Goal: Task Accomplishment & Management: Complete application form

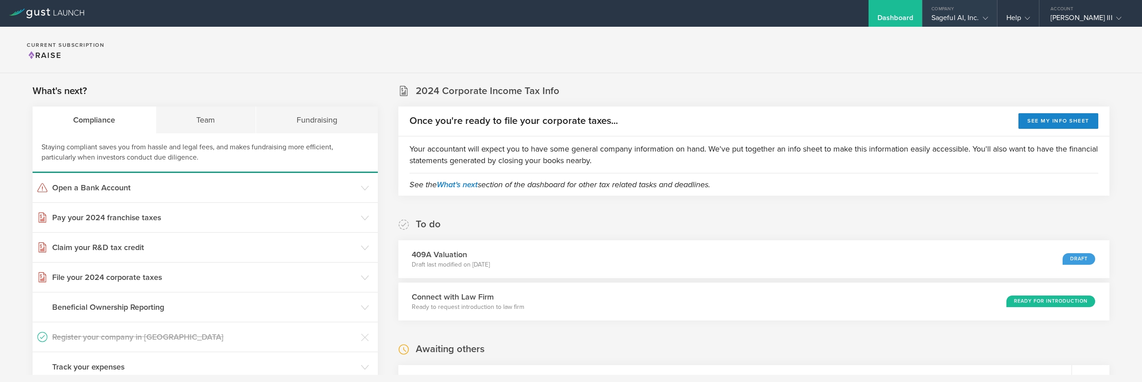
click at [975, 14] on div "Sageful AI, Inc." at bounding box center [959, 19] width 57 height 13
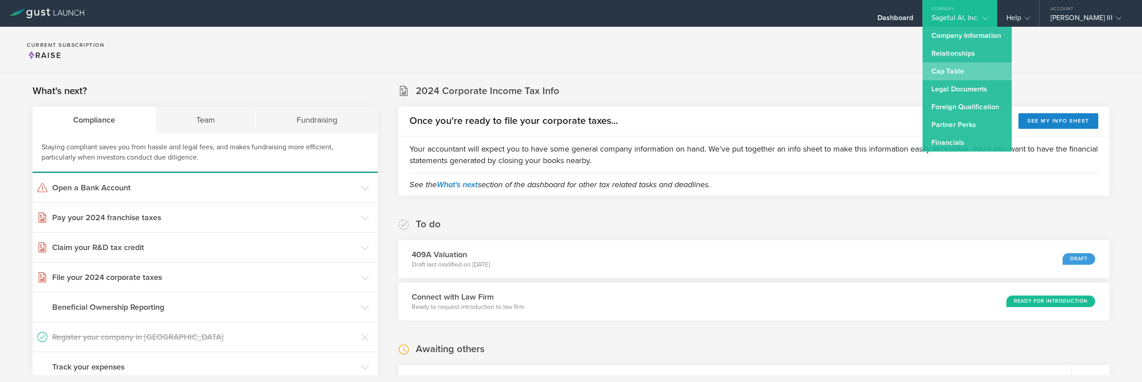
click at [950, 67] on link "Cap Table" at bounding box center [966, 71] width 89 height 18
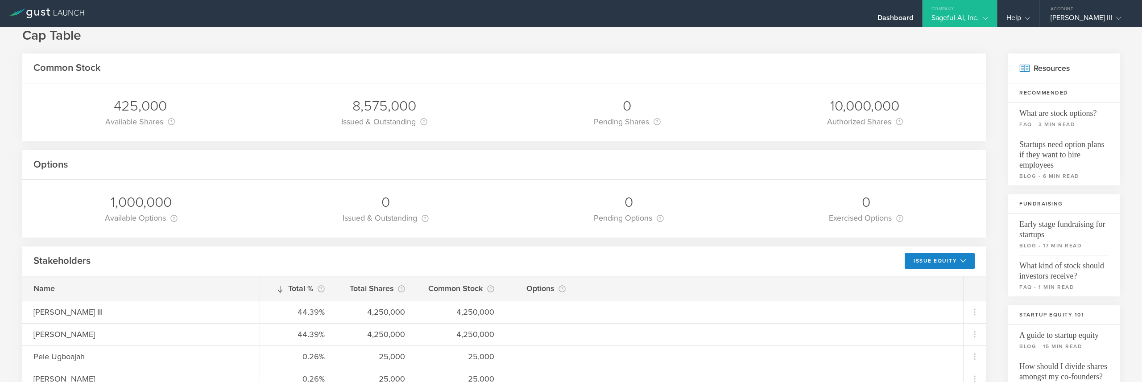
scroll to position [19, 0]
click at [938, 257] on button "Issue Equity" at bounding box center [939, 260] width 70 height 16
click at [920, 290] on li "Grant Common Stock" at bounding box center [932, 297] width 77 height 17
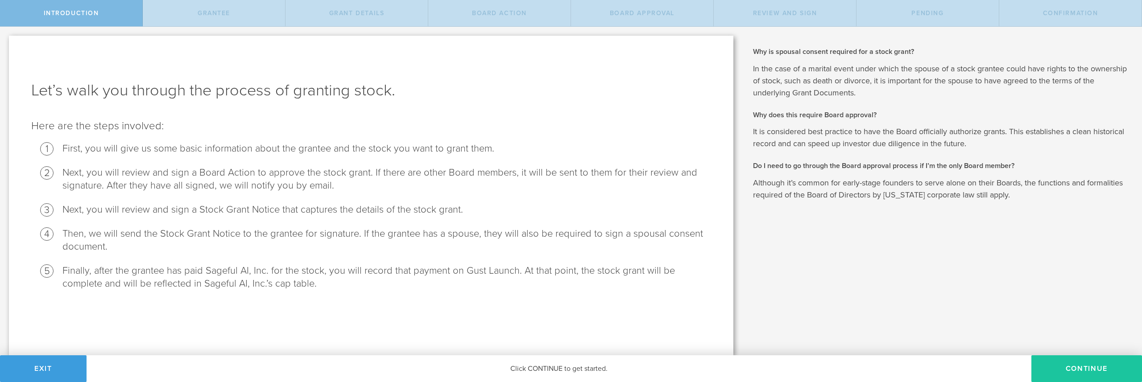
click at [1066, 364] on button "Continue" at bounding box center [1086, 368] width 111 height 27
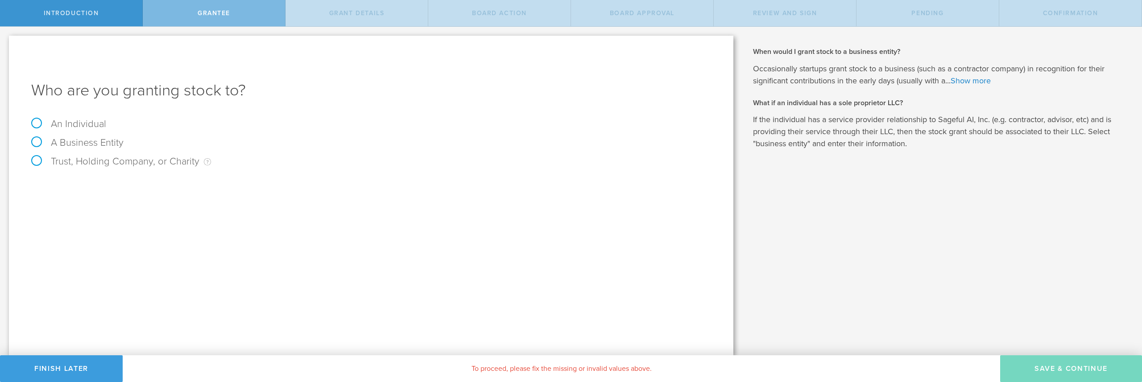
click at [71, 127] on label "An Individual" at bounding box center [68, 124] width 75 height 12
click at [6, 41] on input "An Individual" at bounding box center [3, 34] width 6 height 14
radio input "true"
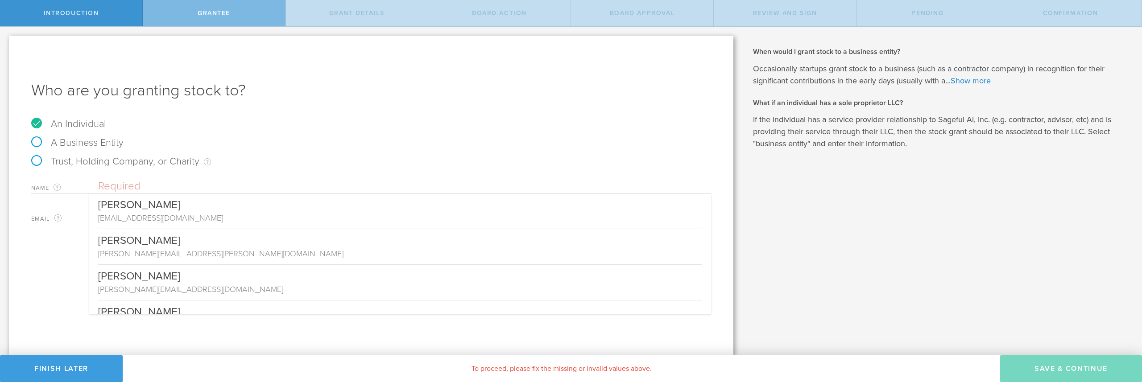
click at [142, 182] on input "text" at bounding box center [404, 186] width 613 height 13
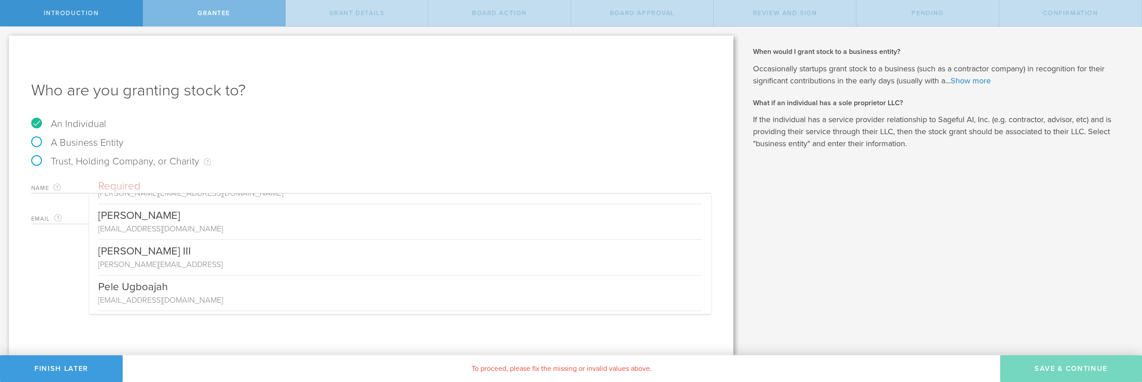
scroll to position [178, 0]
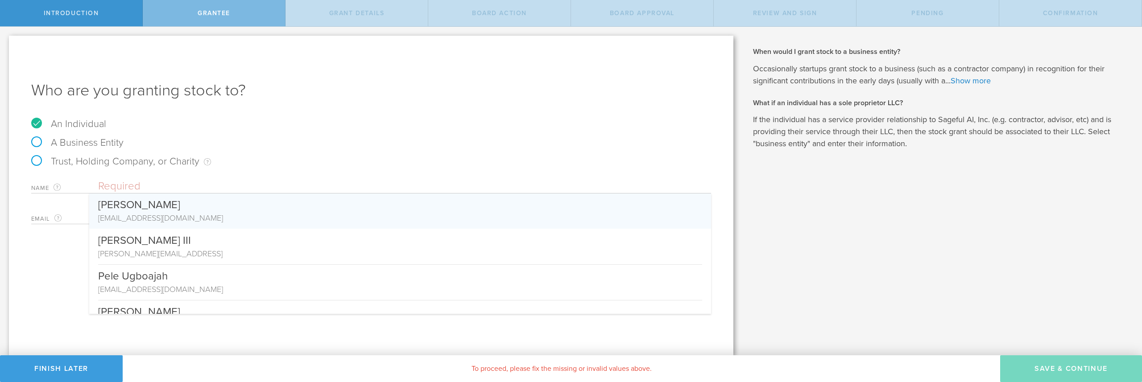
click at [153, 214] on div "[EMAIL_ADDRESS][DOMAIN_NAME]" at bounding box center [400, 218] width 604 height 12
type input "[PERSON_NAME]"
type input "[EMAIL_ADDRESS][DOMAIN_NAME]"
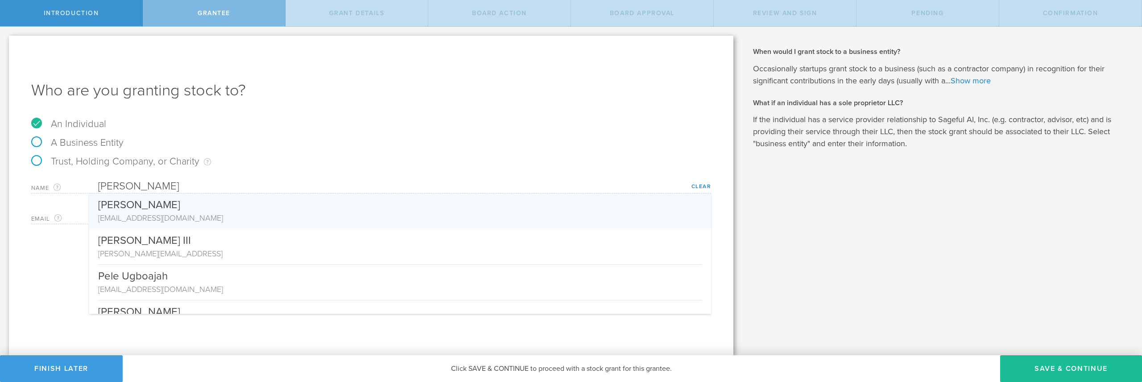
scroll to position [0, 0]
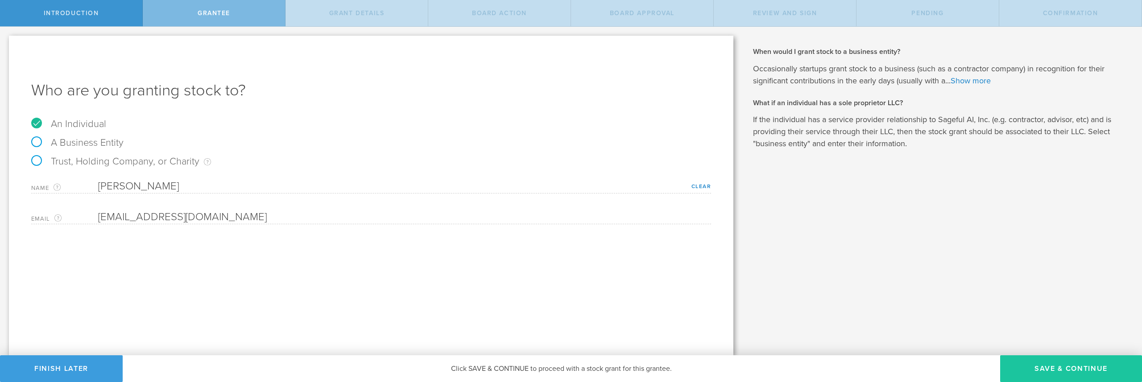
click at [1061, 374] on button "Save & Continue" at bounding box center [1071, 368] width 142 height 27
type input "48"
type input "12"
select select "none"
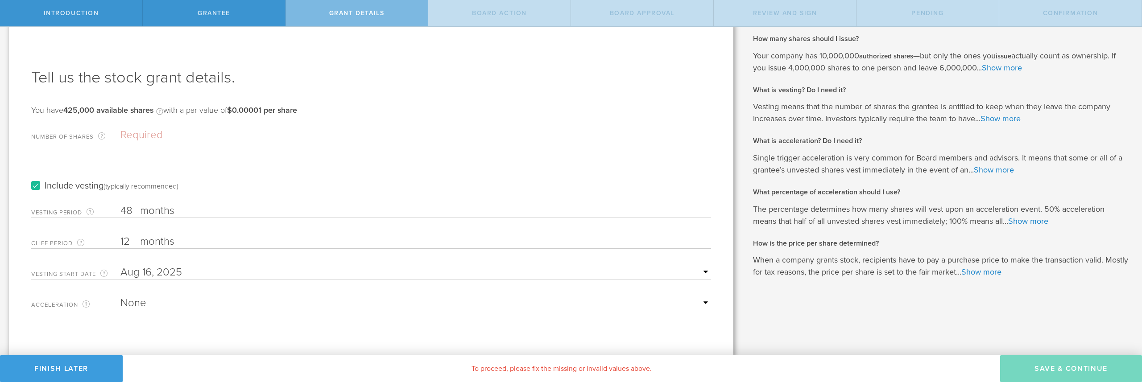
scroll to position [14, 0]
click at [128, 208] on input "48" at bounding box center [415, 209] width 590 height 13
type input "0"
click at [126, 240] on input "12" at bounding box center [415, 240] width 590 height 13
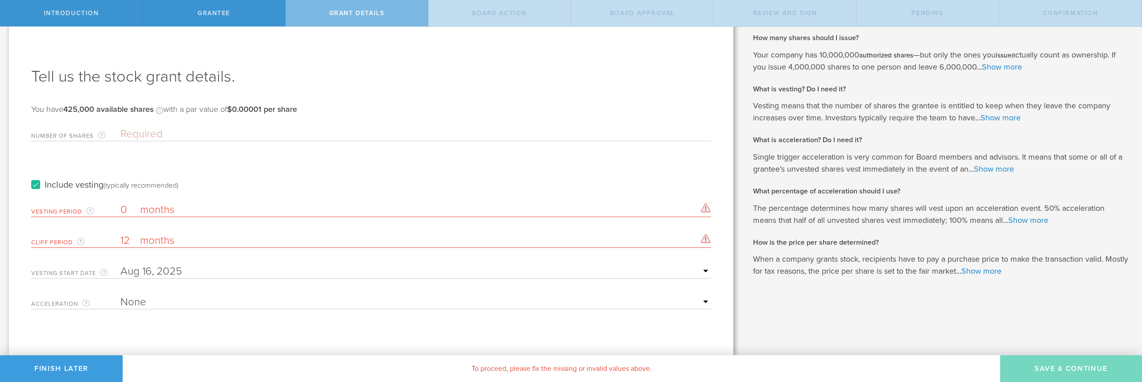
click at [126, 240] on input "12" at bounding box center [415, 240] width 590 height 13
type input "0"
click at [130, 272] on input "text" at bounding box center [415, 271] width 590 height 13
click at [134, 287] on icon at bounding box center [134, 286] width 4 height 11
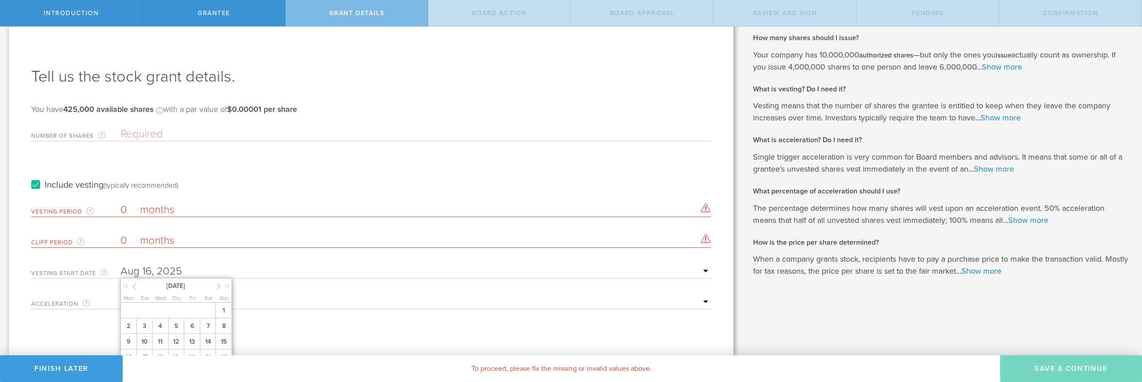
click at [134, 287] on icon at bounding box center [134, 286] width 4 height 11
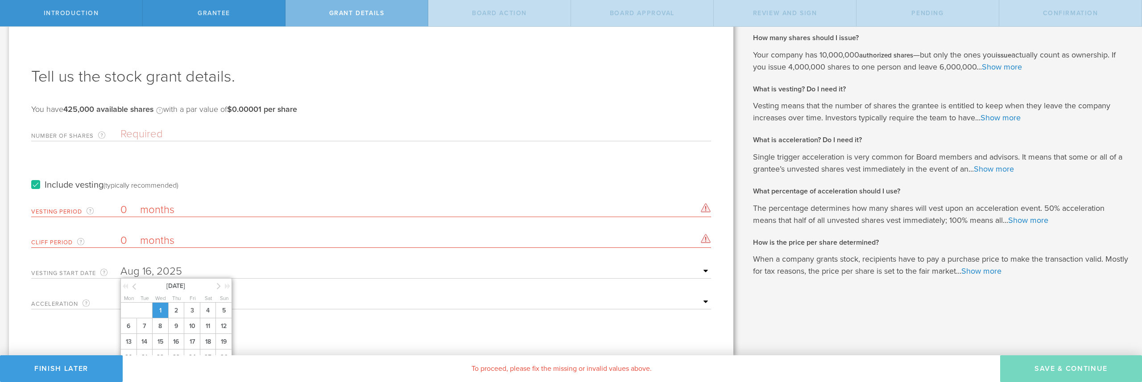
click at [160, 308] on span "1" at bounding box center [160, 311] width 16 height 16
click at [172, 324] on div "Tell us the stock grant details. You have 425,000 available shares Available sh…" at bounding box center [371, 189] width 724 height 334
click at [156, 272] on input "text" at bounding box center [415, 271] width 590 height 13
click at [218, 286] on icon at bounding box center [219, 286] width 4 height 11
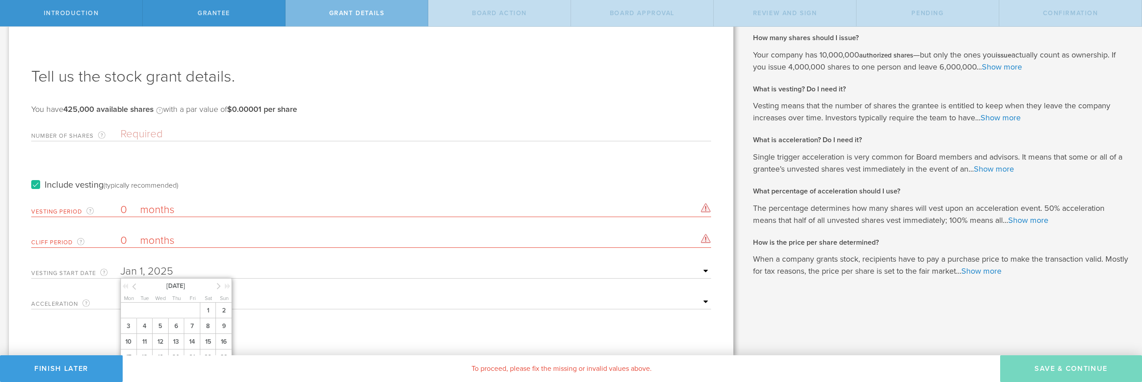
click at [218, 286] on icon at bounding box center [219, 286] width 4 height 11
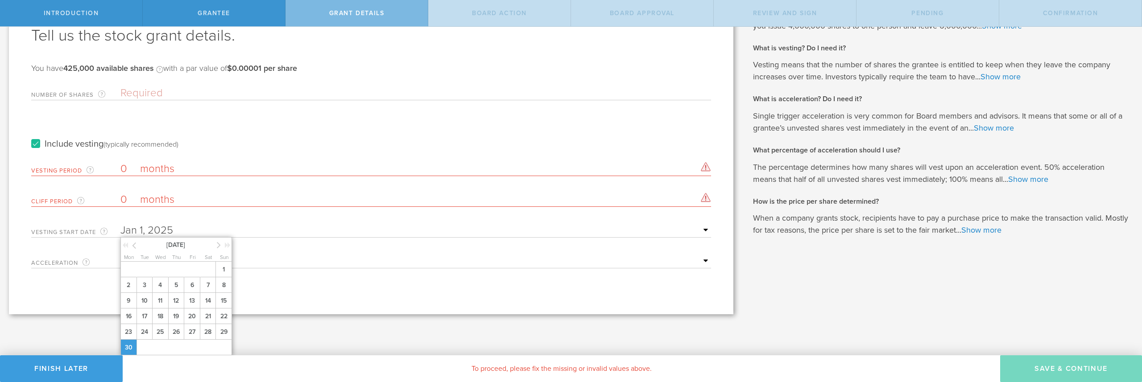
click at [124, 346] on span "30" at bounding box center [128, 348] width 17 height 16
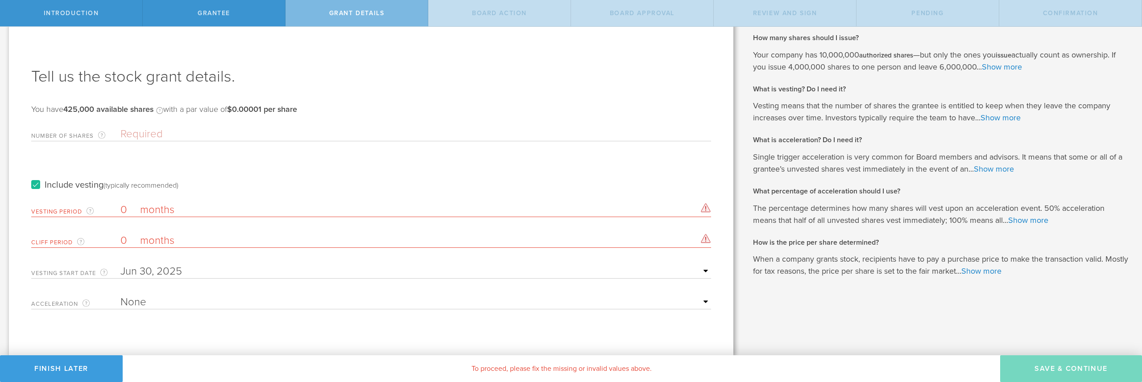
click at [149, 343] on div "Tell us the stock grant details. You have 425,000 available shares Available sh…" at bounding box center [371, 189] width 724 height 334
click at [180, 136] on input "Number of Shares The total amount of stock the company is granting to this reci…" at bounding box center [415, 134] width 590 height 13
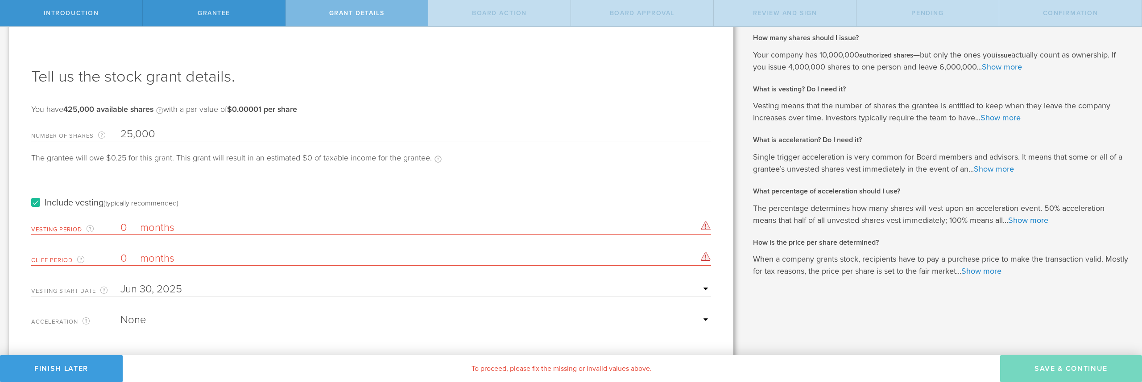
click at [126, 136] on input "25,000" at bounding box center [415, 134] width 590 height 13
drag, startPoint x: 132, startPoint y: 133, endPoint x: 115, endPoint y: 134, distance: 17.9
click at [115, 134] on div "Number of Shares The total amount of stock the company is granting to this reci…" at bounding box center [371, 132] width 680 height 18
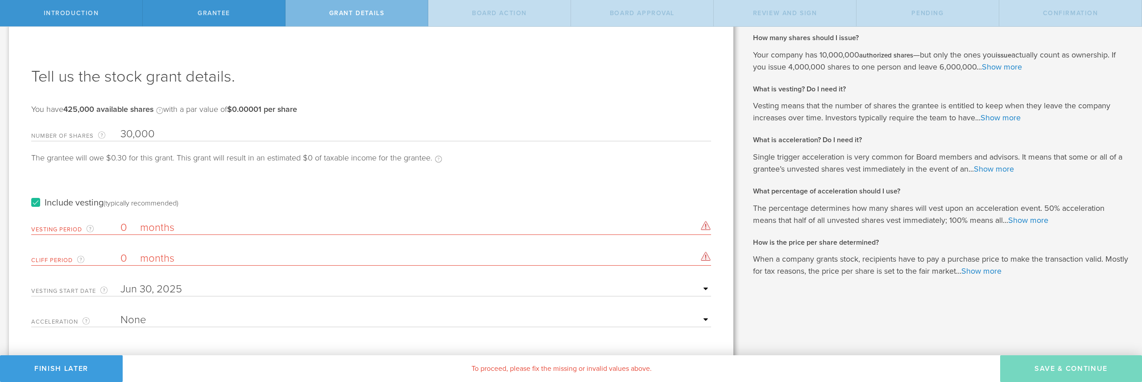
type input "30,000"
click at [219, 171] on div "The grantee will owe $0.30 for this grant. This grant will result in an estimat…" at bounding box center [236, 163] width 411 height 18
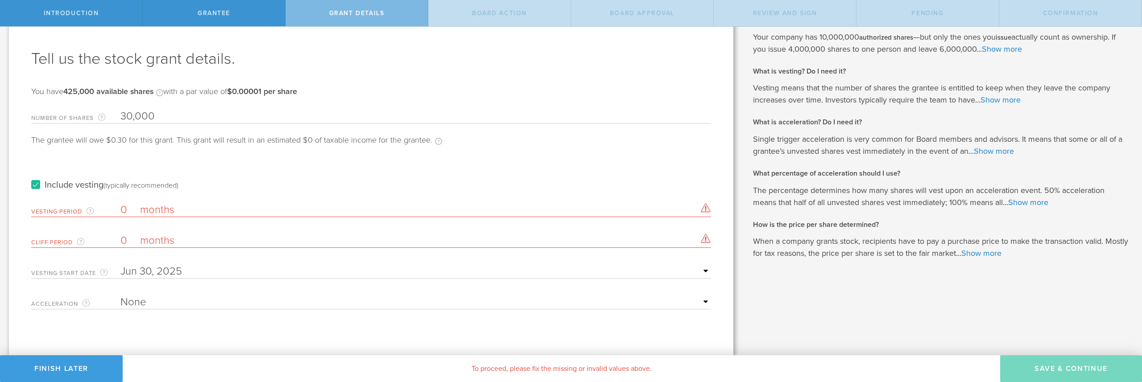
drag, startPoint x: 126, startPoint y: 212, endPoint x: 121, endPoint y: 212, distance: 4.9
click at [121, 212] on input "0" at bounding box center [415, 209] width 590 height 13
click at [144, 274] on input "text" at bounding box center [415, 271] width 590 height 13
click at [132, 286] on icon at bounding box center [134, 286] width 4 height 11
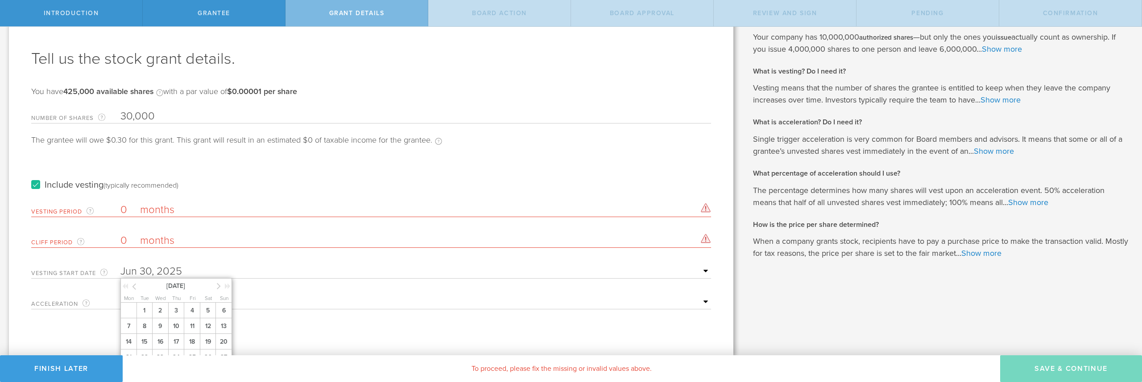
click at [132, 286] on icon at bounding box center [134, 286] width 4 height 11
click at [160, 309] on span "1" at bounding box center [160, 311] width 16 height 16
drag, startPoint x: 124, startPoint y: 211, endPoint x: 119, endPoint y: 211, distance: 4.9
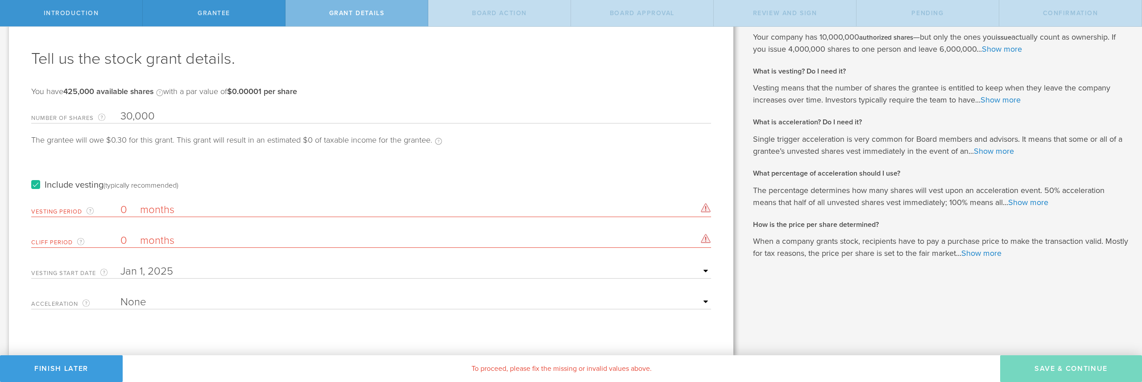
click at [119, 211] on div "Vesting Period The total number of months until vesting is complete. 0 months T…" at bounding box center [371, 208] width 680 height 18
click at [479, 337] on div "Tell us the stock grant details. You have 425,000 available shares Available sh…" at bounding box center [371, 179] width 724 height 351
click at [127, 211] on input "0" at bounding box center [415, 209] width 590 height 13
drag, startPoint x: 127, startPoint y: 211, endPoint x: 119, endPoint y: 211, distance: 8.5
click at [119, 211] on div "Vesting Period The total number of months until vesting is complete. 0 months T…" at bounding box center [371, 208] width 680 height 18
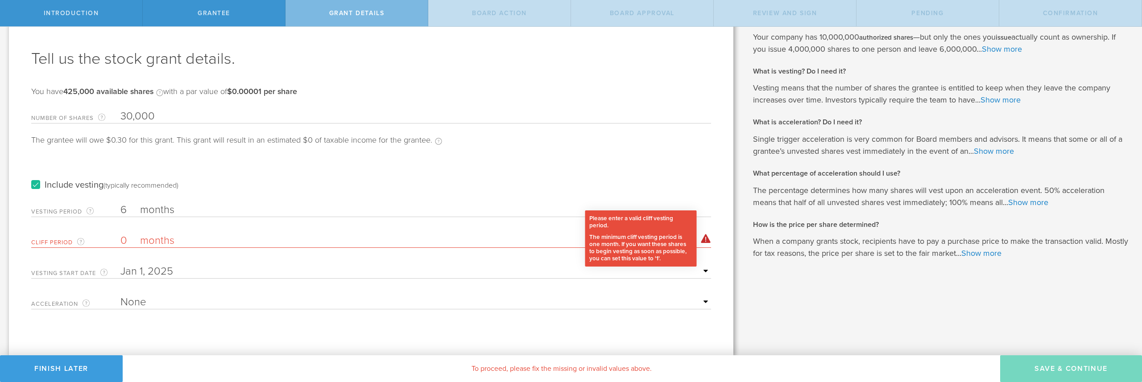
type input "6"
click at [704, 242] on div "Please enter a valid cliff vesting period. The minimum cliff vesting period is …" at bounding box center [706, 238] width 10 height 9
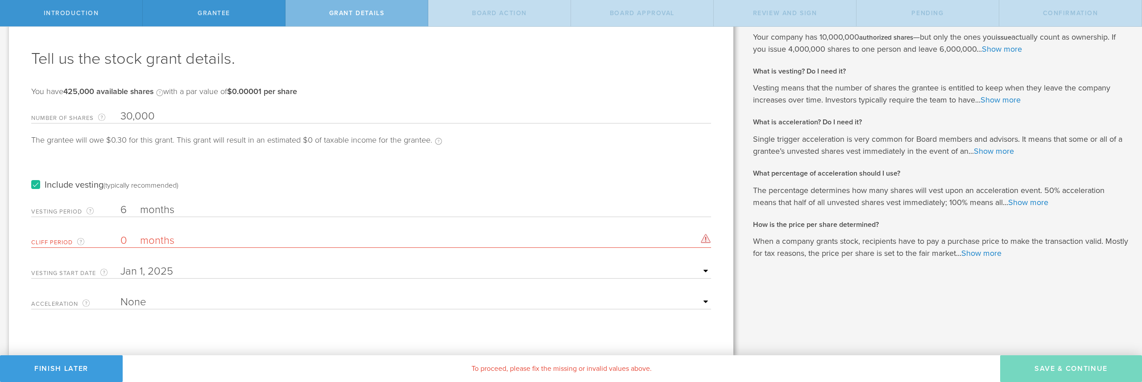
drag, startPoint x: 127, startPoint y: 241, endPoint x: 113, endPoint y: 241, distance: 13.8
click at [113, 241] on div "Cliff Period The initial waiting period before the first set of shares vests. T…" at bounding box center [371, 239] width 680 height 18
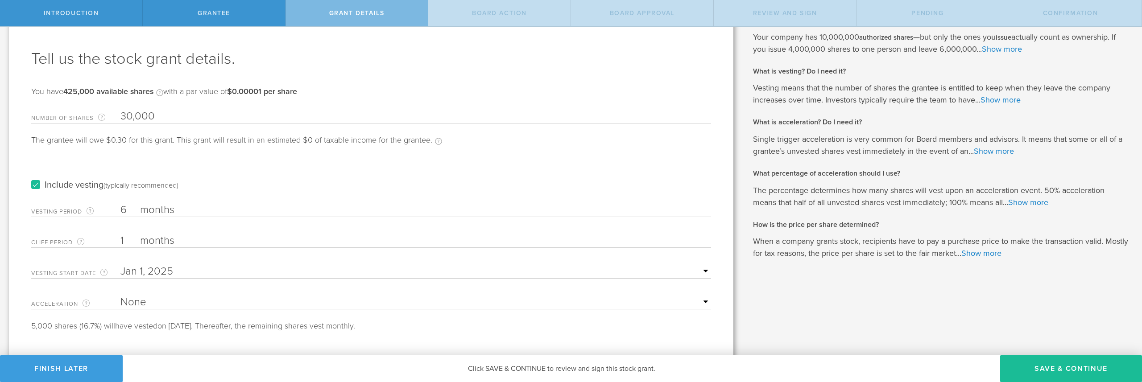
type input "1"
drag, startPoint x: 128, startPoint y: 211, endPoint x: 116, endPoint y: 211, distance: 12.5
click at [116, 211] on div "Vesting Period The total number of months until vesting is complete. 6 months T…" at bounding box center [371, 208] width 680 height 18
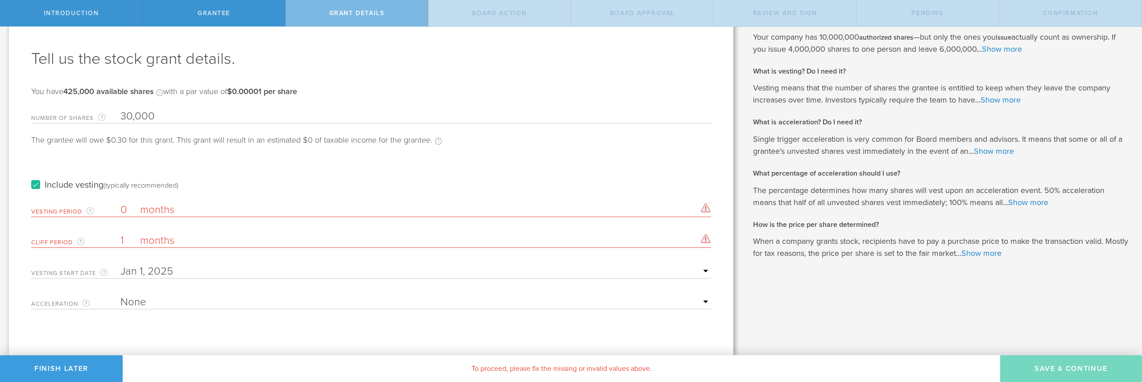
drag, startPoint x: 128, startPoint y: 212, endPoint x: 120, endPoint y: 212, distance: 7.6
click at [120, 212] on input "0" at bounding box center [415, 209] width 590 height 13
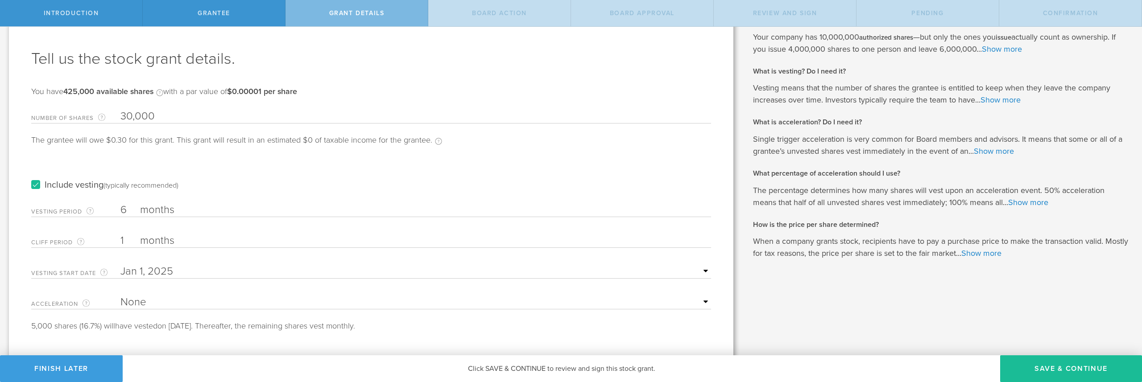
scroll to position [40, 0]
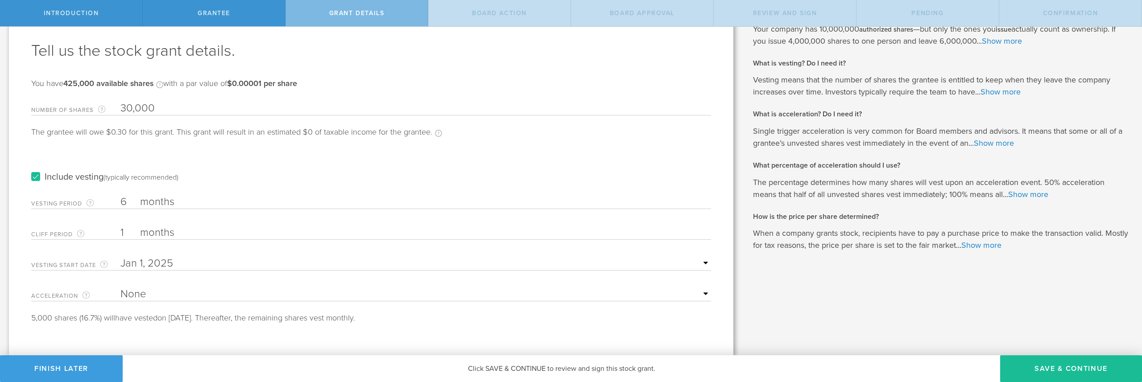
click at [124, 203] on input "6" at bounding box center [415, 201] width 590 height 13
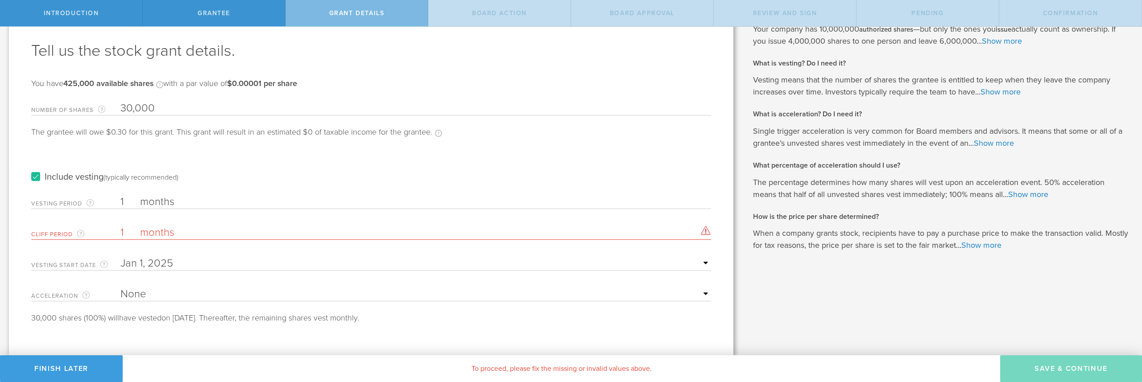
click at [220, 322] on div "30,000 shares (100%) will have vested on [DATE]. Thereafter, the remaining shar…" at bounding box center [371, 318] width 680 height 8
drag, startPoint x: 126, startPoint y: 232, endPoint x: 119, endPoint y: 232, distance: 6.7
click at [119, 232] on div "Cliff Period The initial waiting period before the first set of shares vests. T…" at bounding box center [371, 231] width 680 height 18
drag, startPoint x: 125, startPoint y: 199, endPoint x: 120, endPoint y: 200, distance: 4.5
click at [120, 200] on input "1" at bounding box center [415, 201] width 590 height 13
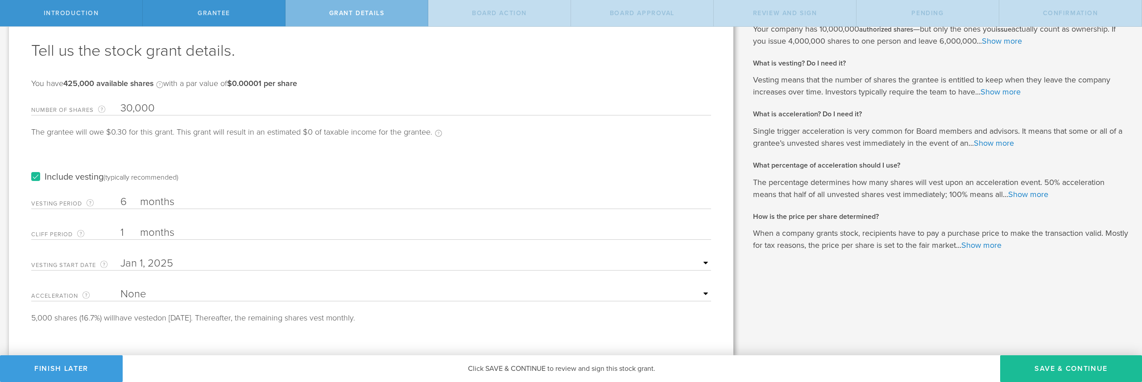
type input "6"
click at [225, 324] on div "Tell us the stock grant details. You have 425,000 available shares Available sh…" at bounding box center [371, 175] width 724 height 359
click at [1055, 363] on button "Save & Continue" at bounding box center [1071, 368] width 142 height 27
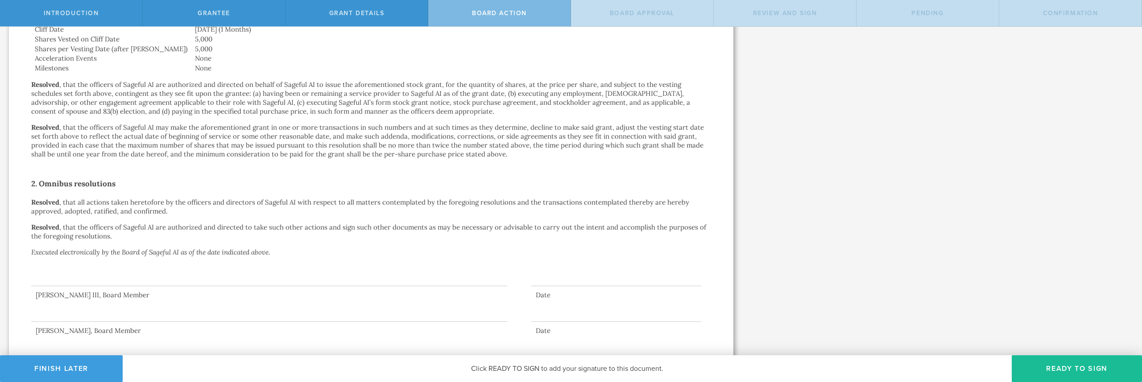
scroll to position [406, 0]
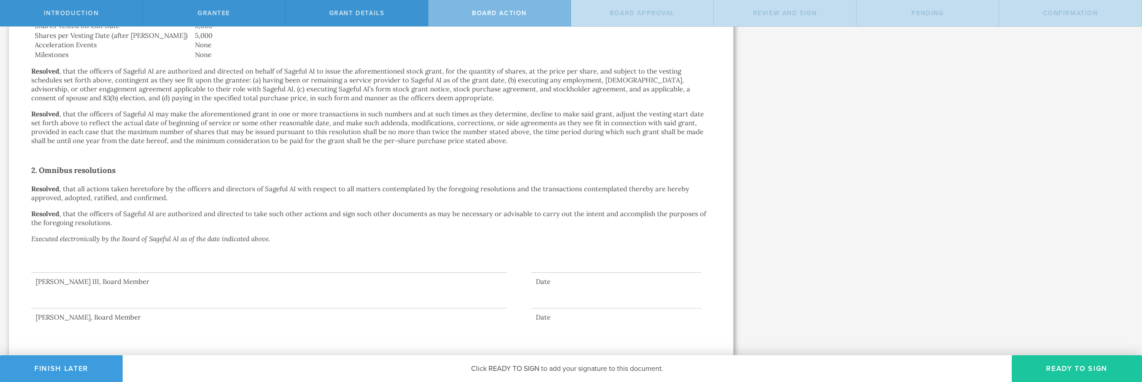
click at [1052, 367] on button "Ready to Sign" at bounding box center [1077, 368] width 130 height 27
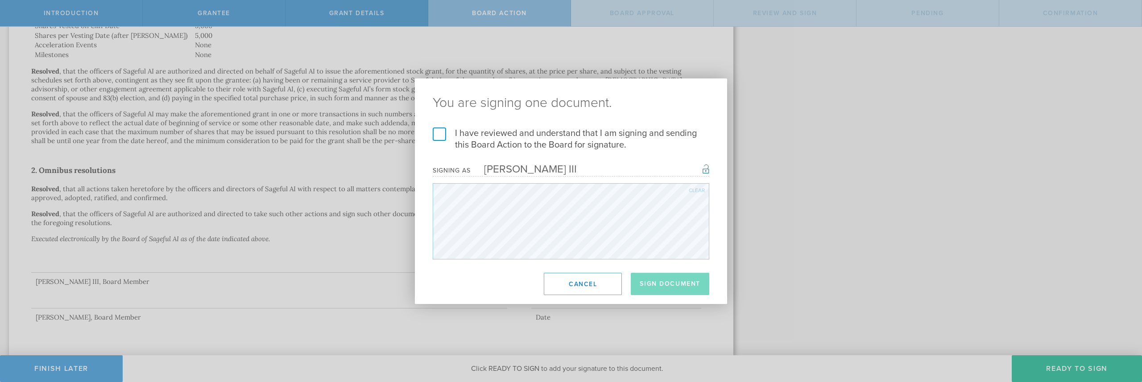
click at [446, 135] on label "I have reviewed and understand that I am signing and sending this Board Action …" at bounding box center [571, 139] width 277 height 23
click at [0, 0] on input "I have reviewed and understand that I am signing and sending this Board Action …" at bounding box center [0, 0] width 0 height 0
click at [660, 288] on button "Sign Document" at bounding box center [670, 284] width 78 height 22
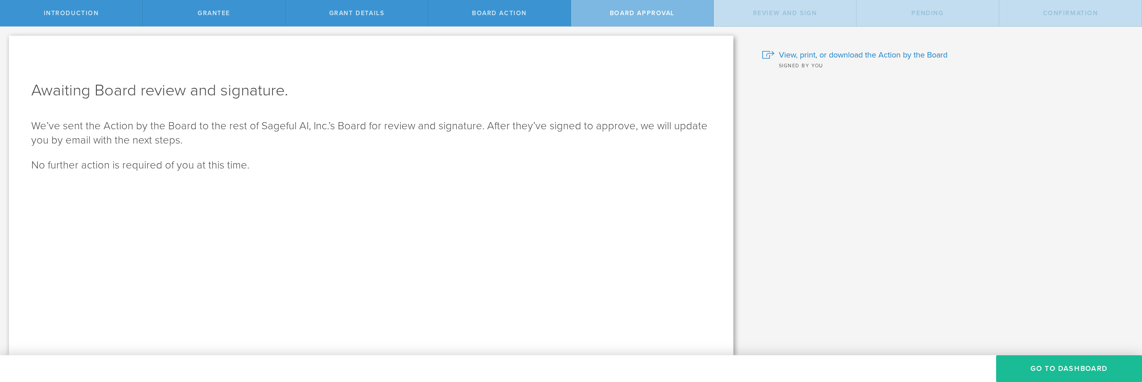
scroll to position [0, 0]
click at [1047, 369] on button "Go To Dashboard" at bounding box center [1069, 368] width 146 height 27
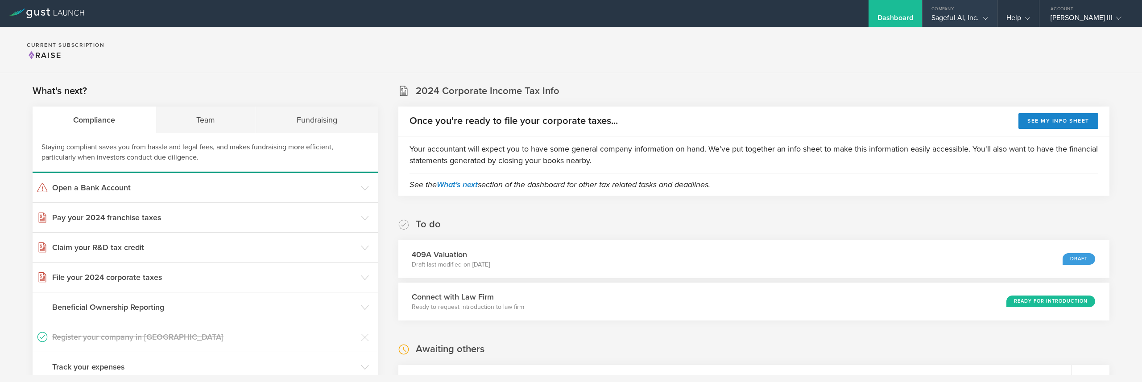
click at [977, 16] on div "Sageful AI, Inc." at bounding box center [959, 19] width 57 height 13
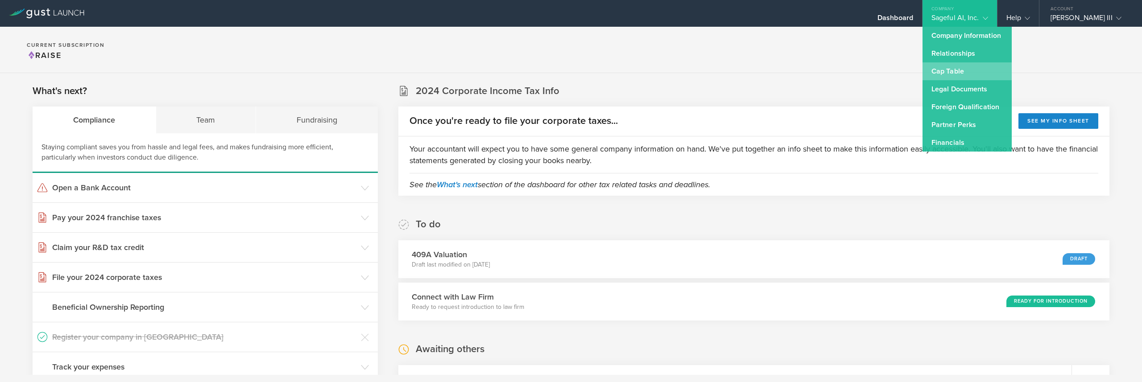
click at [964, 66] on link "Cap Table" at bounding box center [966, 71] width 89 height 18
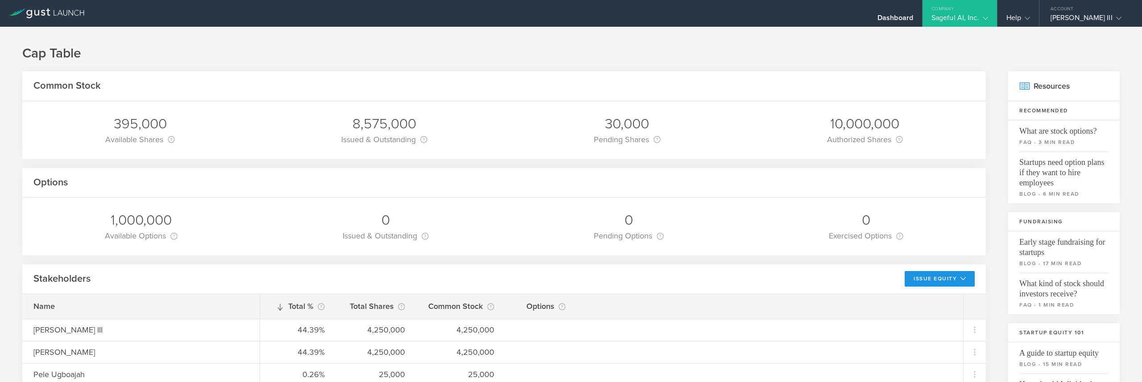
click at [921, 276] on button "Issue Equity" at bounding box center [939, 279] width 70 height 16
click at [916, 317] on li "Grant Common Stock" at bounding box center [932, 316] width 77 height 17
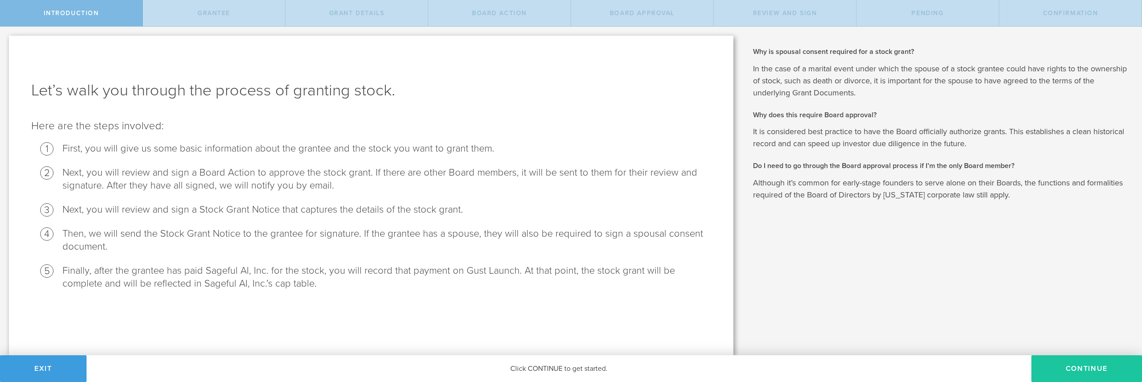
click at [1089, 364] on button "Continue" at bounding box center [1086, 368] width 111 height 27
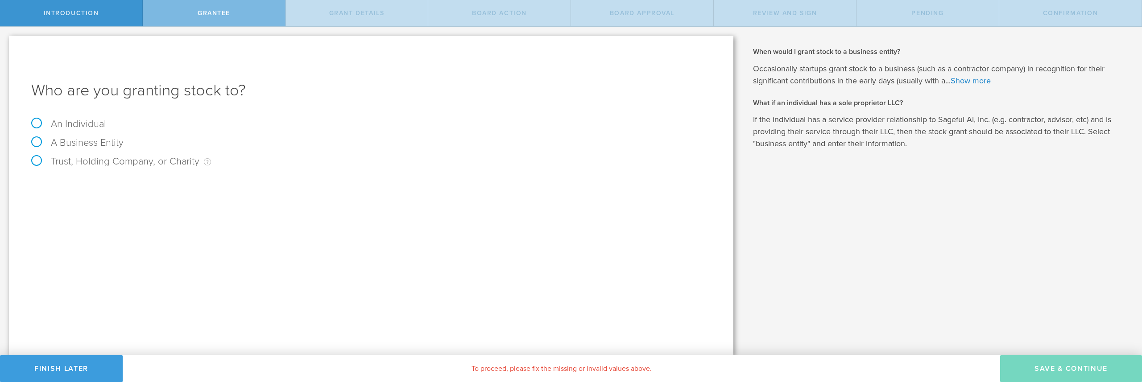
click at [83, 126] on label "An Individual" at bounding box center [68, 124] width 75 height 12
click at [6, 41] on input "An Individual" at bounding box center [3, 34] width 6 height 14
radio input "true"
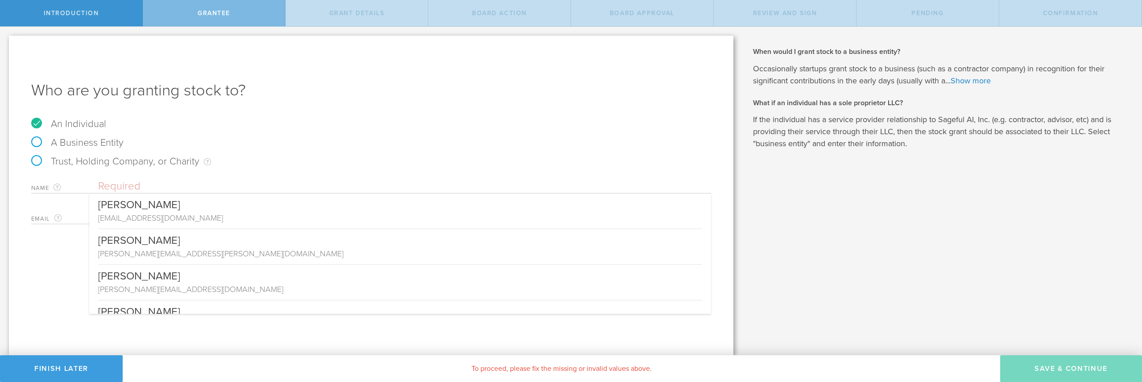
click at [177, 180] on input "text" at bounding box center [404, 186] width 613 height 13
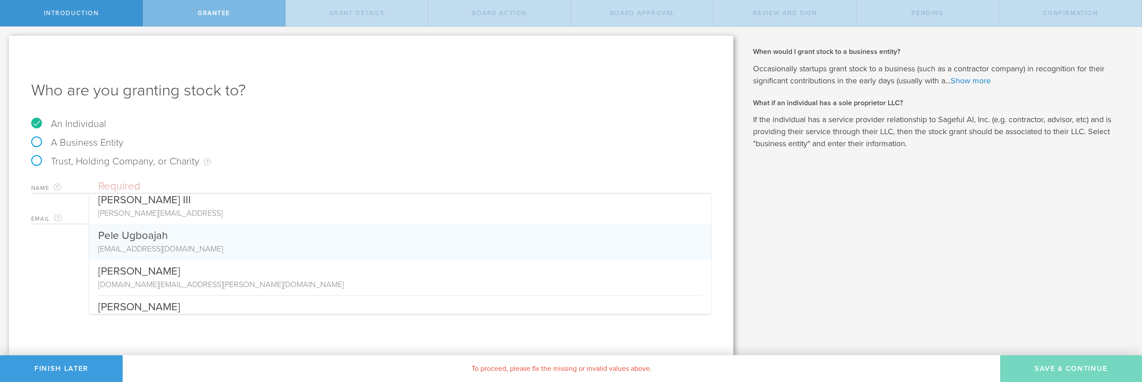
click at [178, 234] on div "Pele Ugboajah" at bounding box center [400, 233] width 604 height 19
type input "Pele Ugboajah"
type input "[EMAIL_ADDRESS][DOMAIN_NAME]"
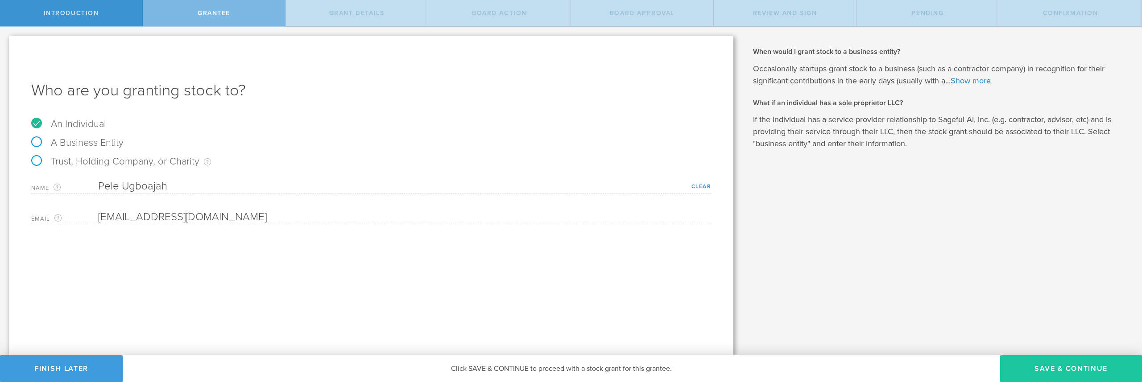
click at [1069, 369] on button "Save & Continue" at bounding box center [1071, 368] width 142 height 27
type input "48"
type input "12"
select select "none"
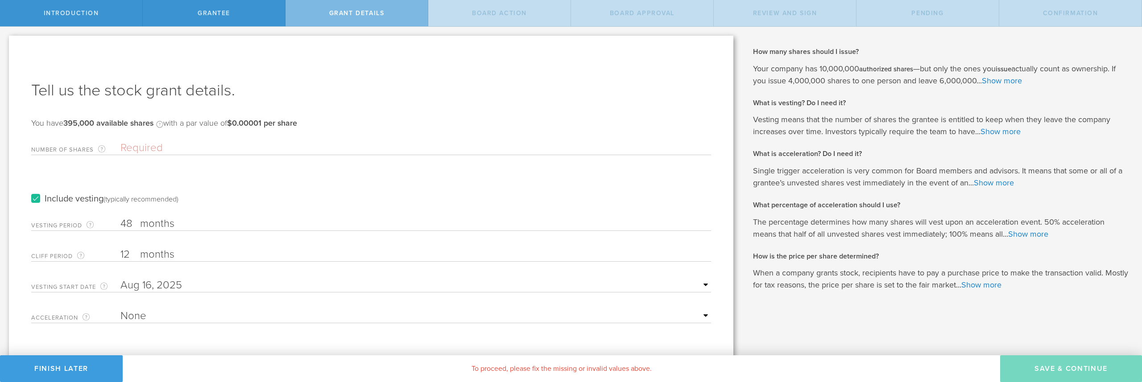
click at [157, 146] on input "Number of Shares The total amount of stock the company is granting to this reci…" at bounding box center [415, 147] width 590 height 13
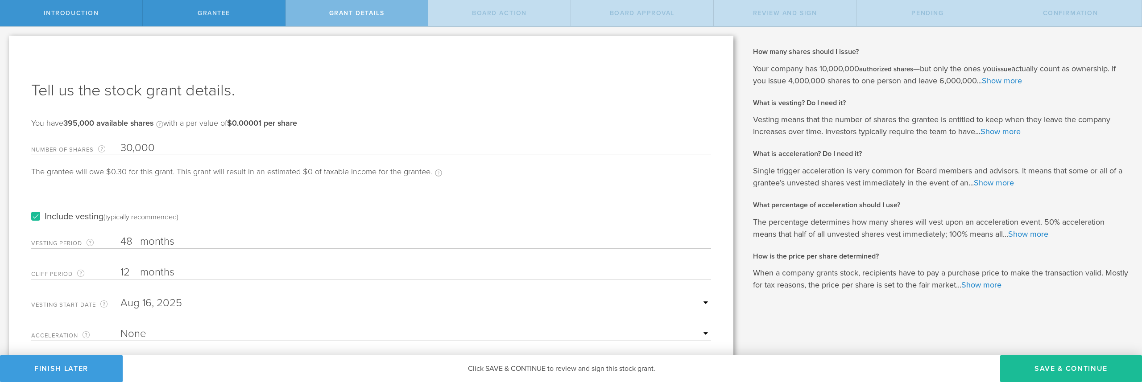
click at [131, 148] on input "30,000" at bounding box center [415, 147] width 590 height 13
type input "33,000"
click at [127, 240] on input "48" at bounding box center [415, 241] width 590 height 13
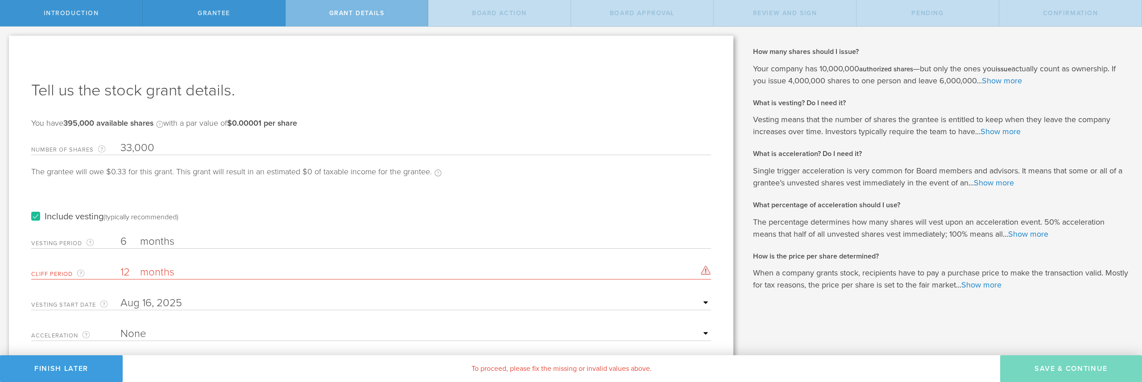
type input "6"
click at [126, 273] on input "12" at bounding box center [415, 272] width 590 height 13
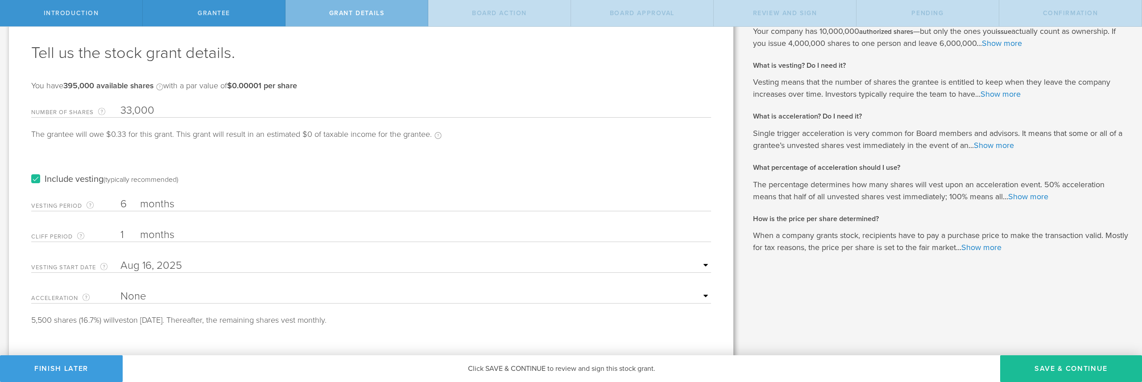
scroll to position [40, 0]
type input "1"
click at [133, 264] on input "text" at bounding box center [415, 263] width 590 height 13
click at [133, 278] on icon at bounding box center [134, 278] width 4 height 11
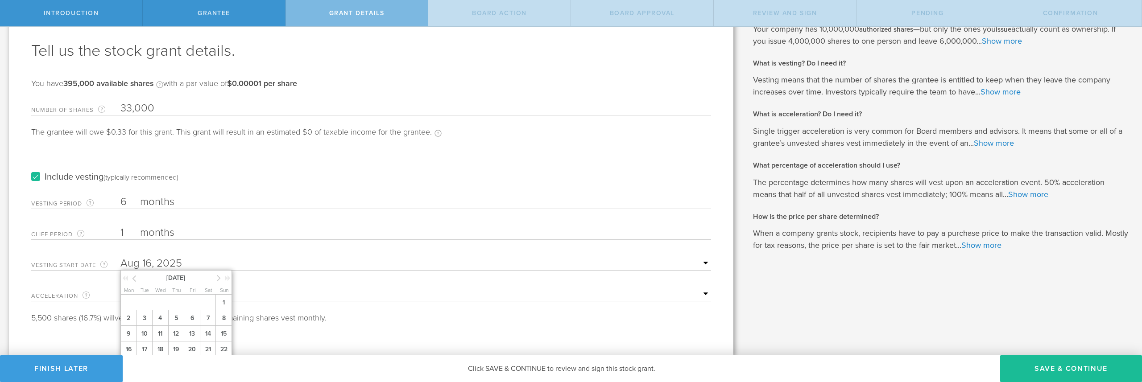
click at [133, 278] on icon at bounding box center [134, 278] width 4 height 11
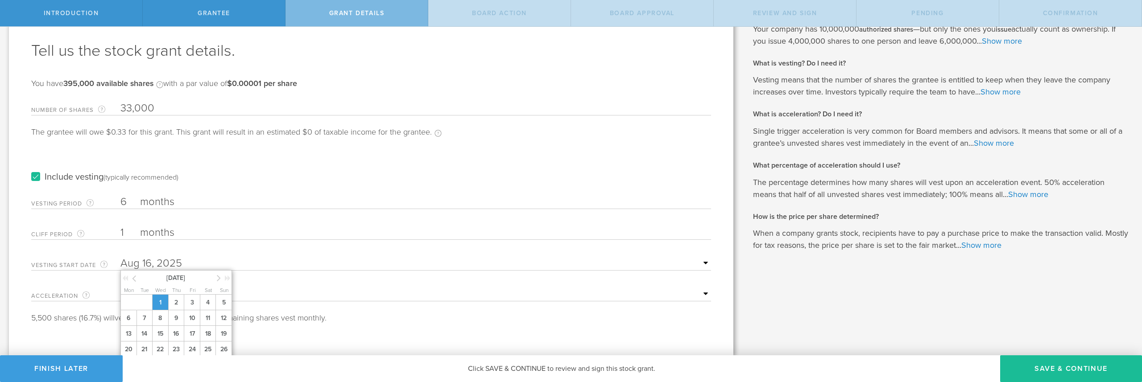
click at [161, 300] on span "1" at bounding box center [160, 303] width 16 height 16
click at [534, 291] on select "None Single Trigger Double Trigger" at bounding box center [415, 294] width 590 height 13
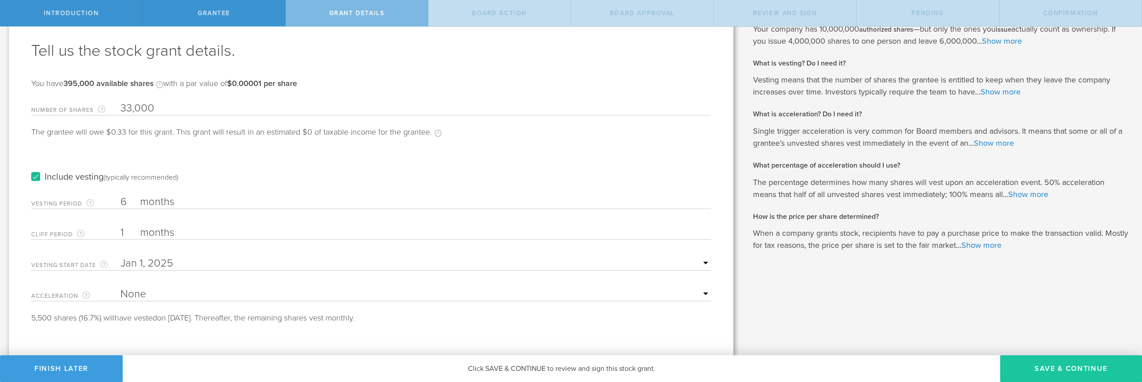
click at [1078, 362] on button "Save & Continue" at bounding box center [1071, 368] width 142 height 27
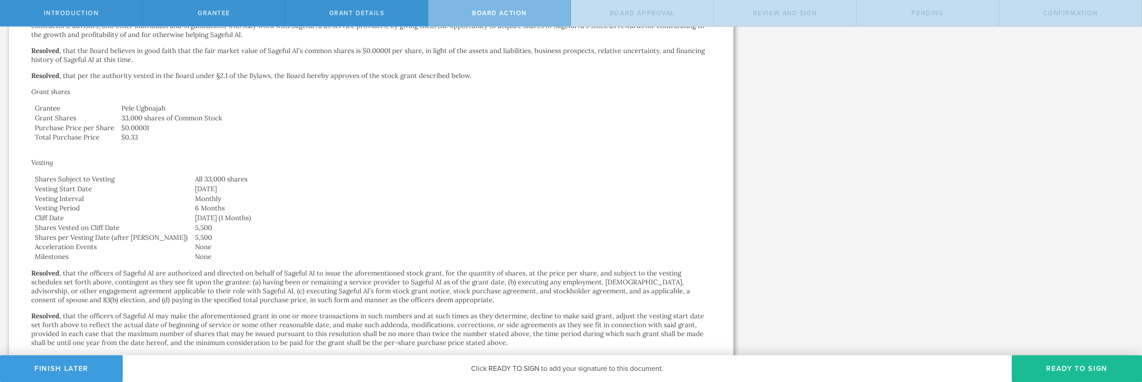
scroll to position [406, 0]
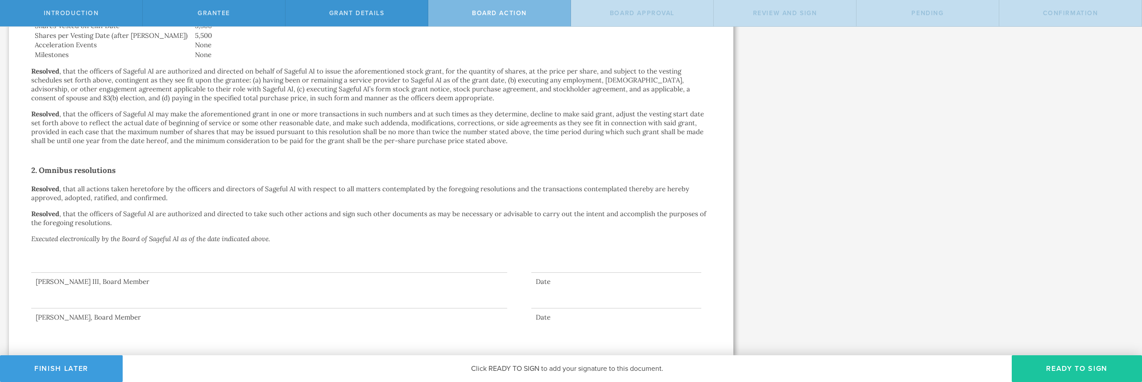
click at [1097, 365] on button "Ready to Sign" at bounding box center [1077, 368] width 130 height 27
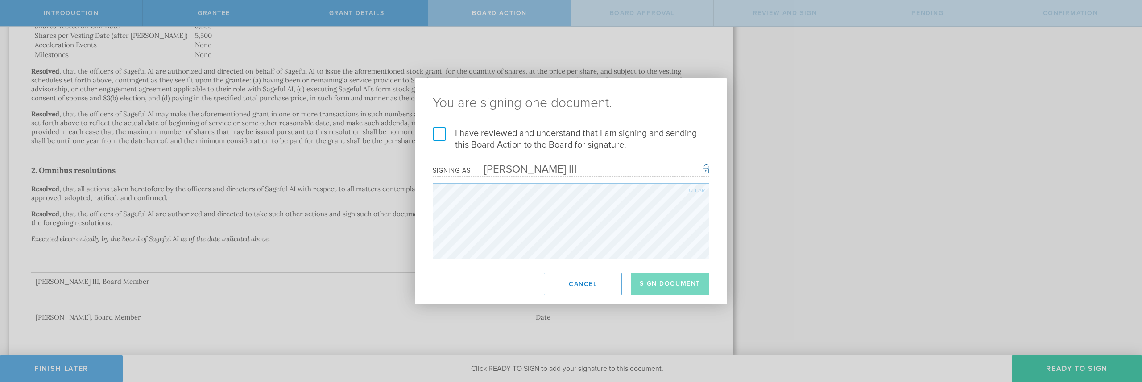
click at [487, 140] on label "I have reviewed and understand that I am signing and sending this Board Action …" at bounding box center [571, 139] width 277 height 23
click at [0, 0] on input "I have reviewed and understand that I am signing and sending this Board Action …" at bounding box center [0, 0] width 0 height 0
click at [645, 290] on button "Sign Document" at bounding box center [670, 284] width 78 height 22
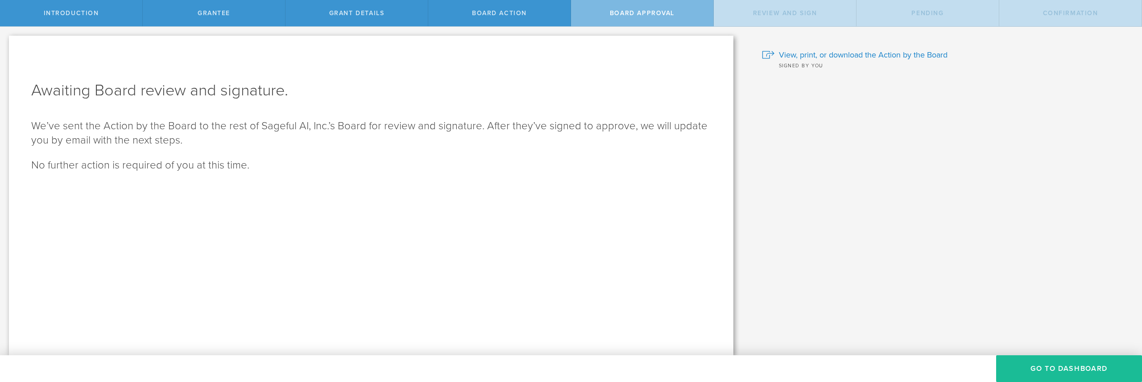
scroll to position [0, 0]
